Goal: Information Seeking & Learning: Learn about a topic

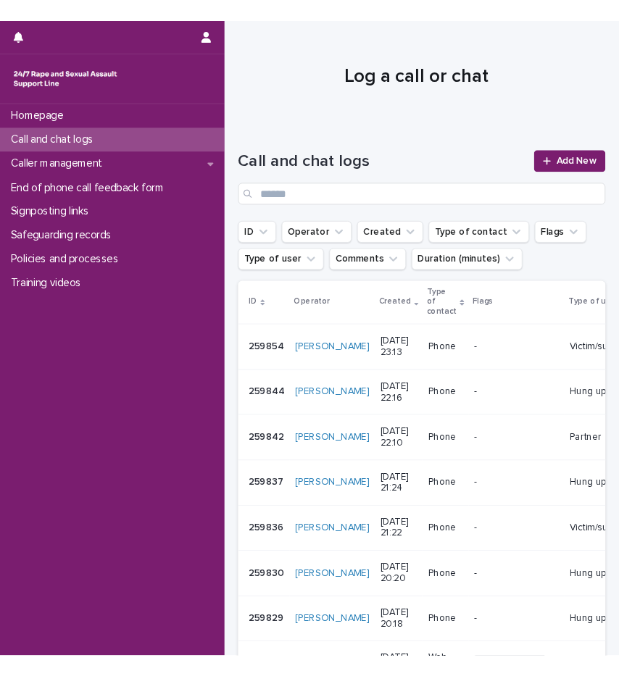
scroll to position [145, 0]
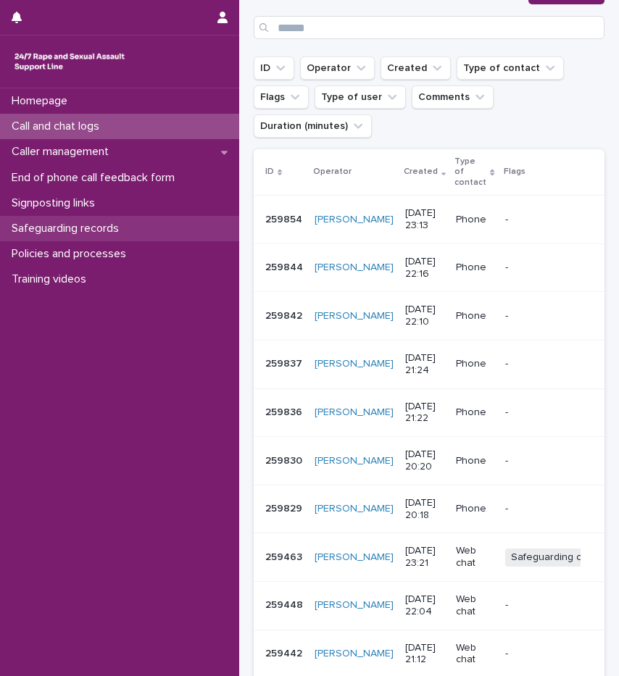
click at [94, 230] on p "Safeguarding records" at bounding box center [68, 229] width 125 height 14
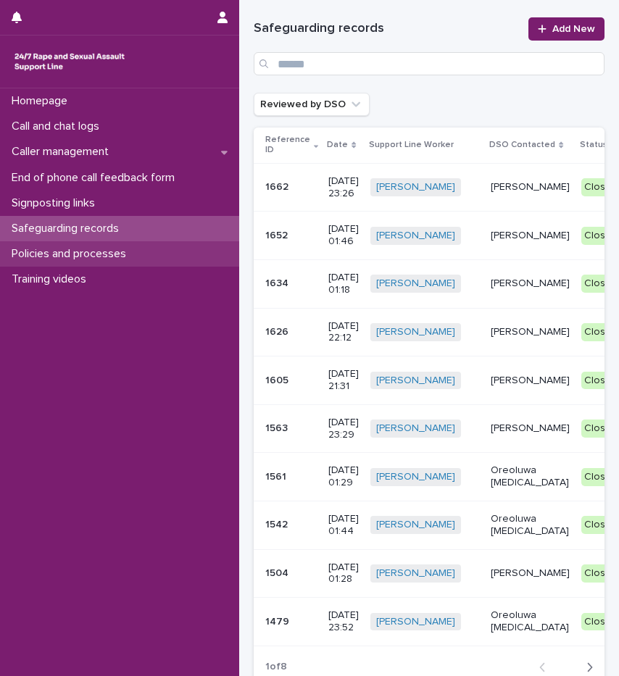
click at [92, 258] on p "Policies and processes" at bounding box center [72, 254] width 132 height 14
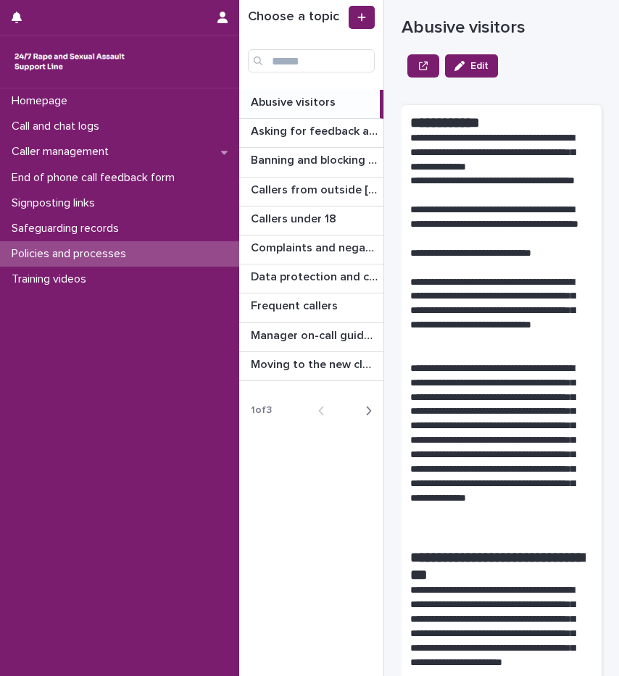
click at [371, 415] on icon "button" at bounding box center [368, 410] width 7 height 13
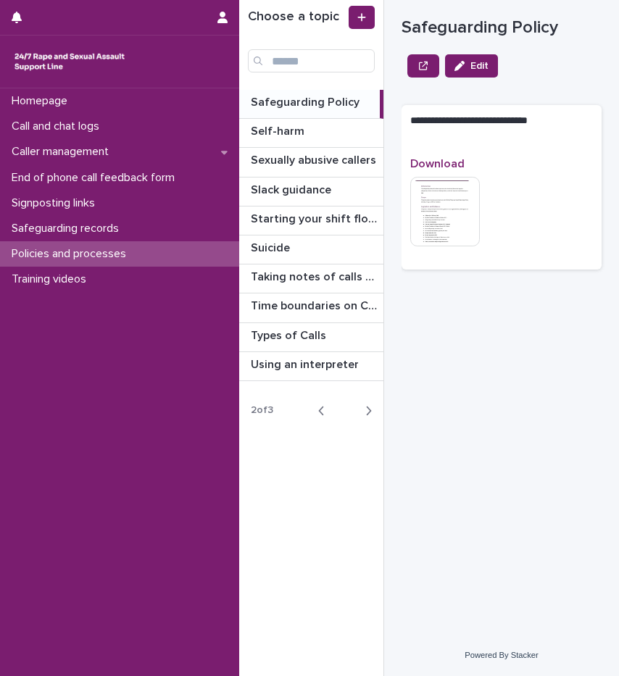
click at [313, 96] on p "Safeguarding Policy" at bounding box center [307, 101] width 112 height 17
click at [425, 216] on img at bounding box center [445, 212] width 70 height 70
